Goal: Navigation & Orientation: Understand site structure

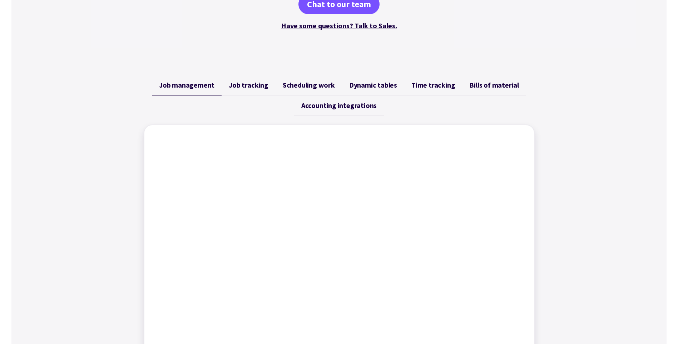
scroll to position [214, 0]
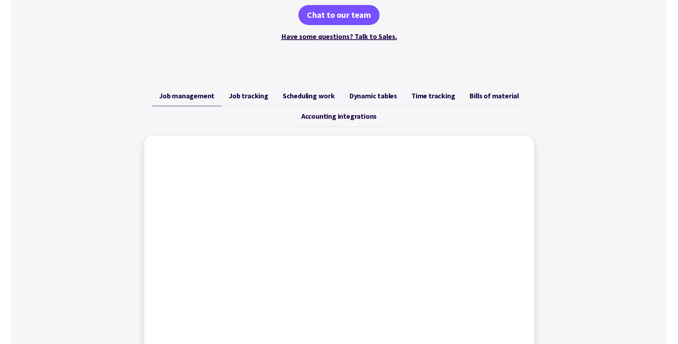
click at [251, 95] on span "Job tracking" at bounding box center [249, 95] width 40 height 9
click at [293, 92] on span "Scheduling work" at bounding box center [309, 95] width 52 height 9
click at [385, 96] on span "Dynamic tables" at bounding box center [373, 95] width 48 height 9
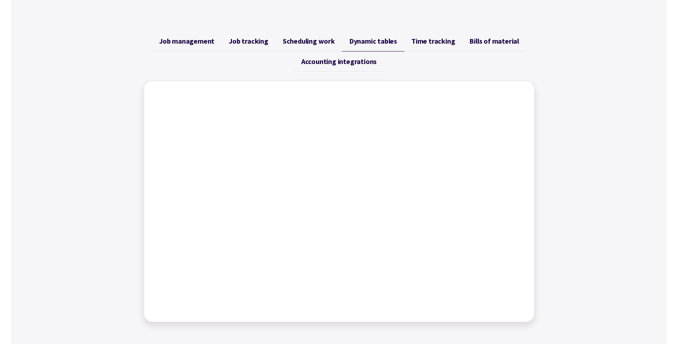
scroll to position [286, 0]
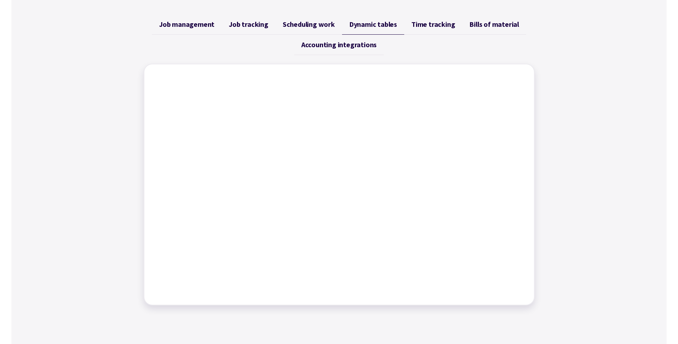
click at [427, 26] on span "Time tracking" at bounding box center [433, 24] width 44 height 9
click at [478, 25] on span "Bills of material" at bounding box center [494, 24] width 50 height 9
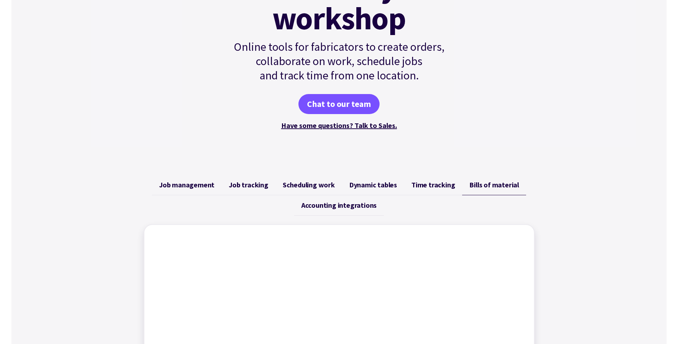
scroll to position [143, 0]
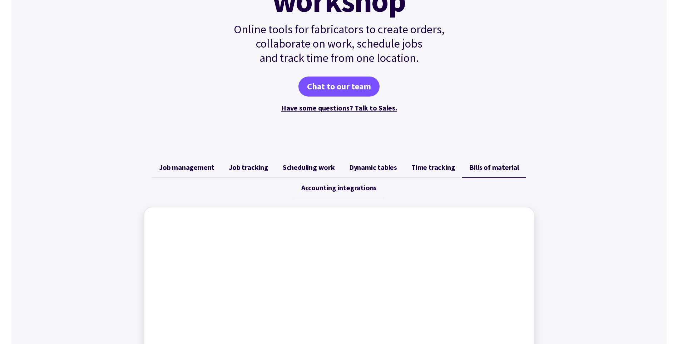
click at [353, 190] on span "Accounting integrations" at bounding box center [338, 187] width 75 height 9
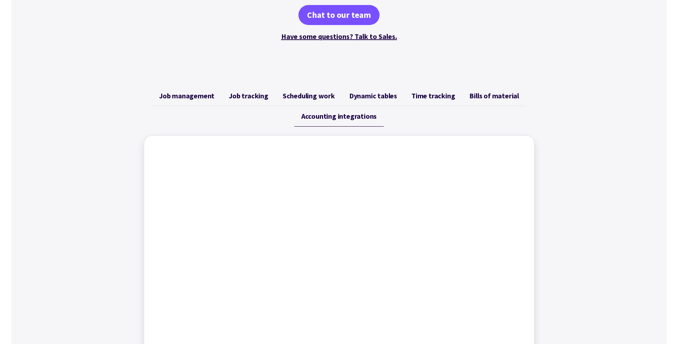
scroll to position [286, 0]
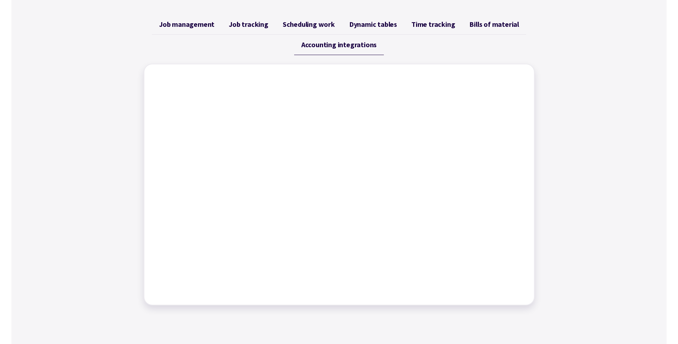
click at [194, 23] on span "Job management" at bounding box center [186, 24] width 55 height 9
click at [255, 23] on span "Job tracking" at bounding box center [249, 24] width 40 height 9
click at [589, 95] on div "Job management Job tracking Scheduling work Dynamic tables Time tracking Bills …" at bounding box center [338, 160] width 655 height 308
